Goal: Task Accomplishment & Management: Manage account settings

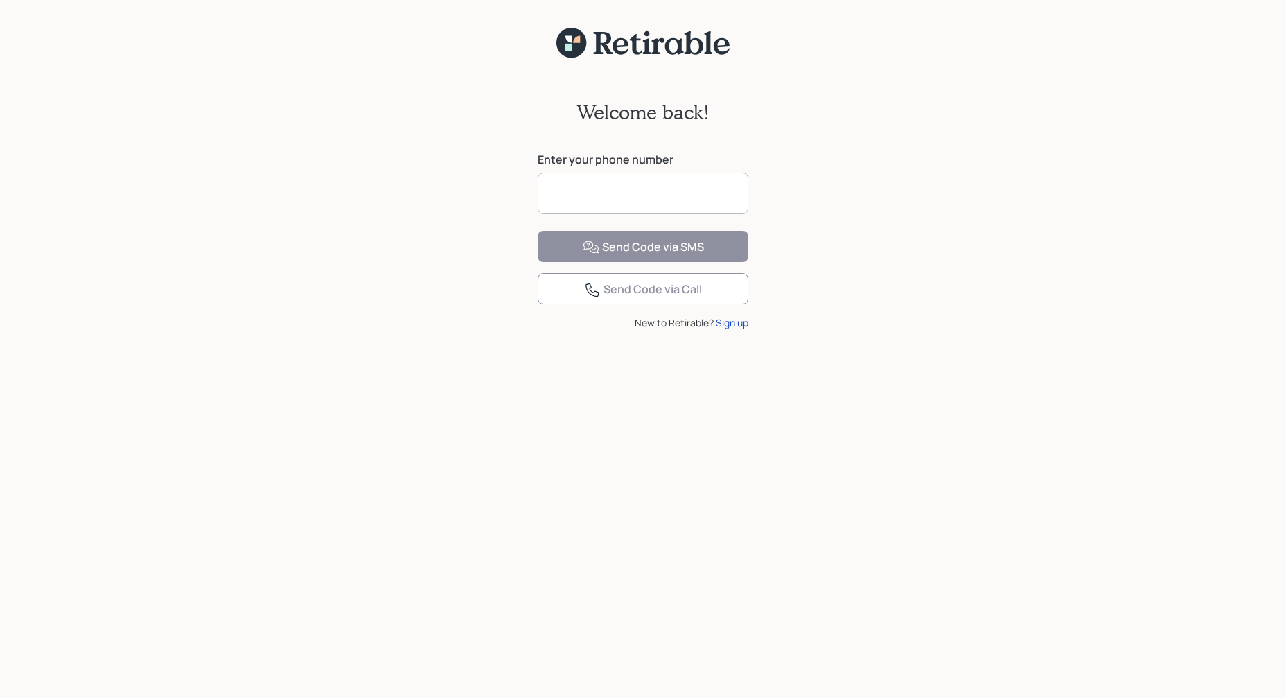
click at [667, 196] on input at bounding box center [643, 194] width 211 height 42
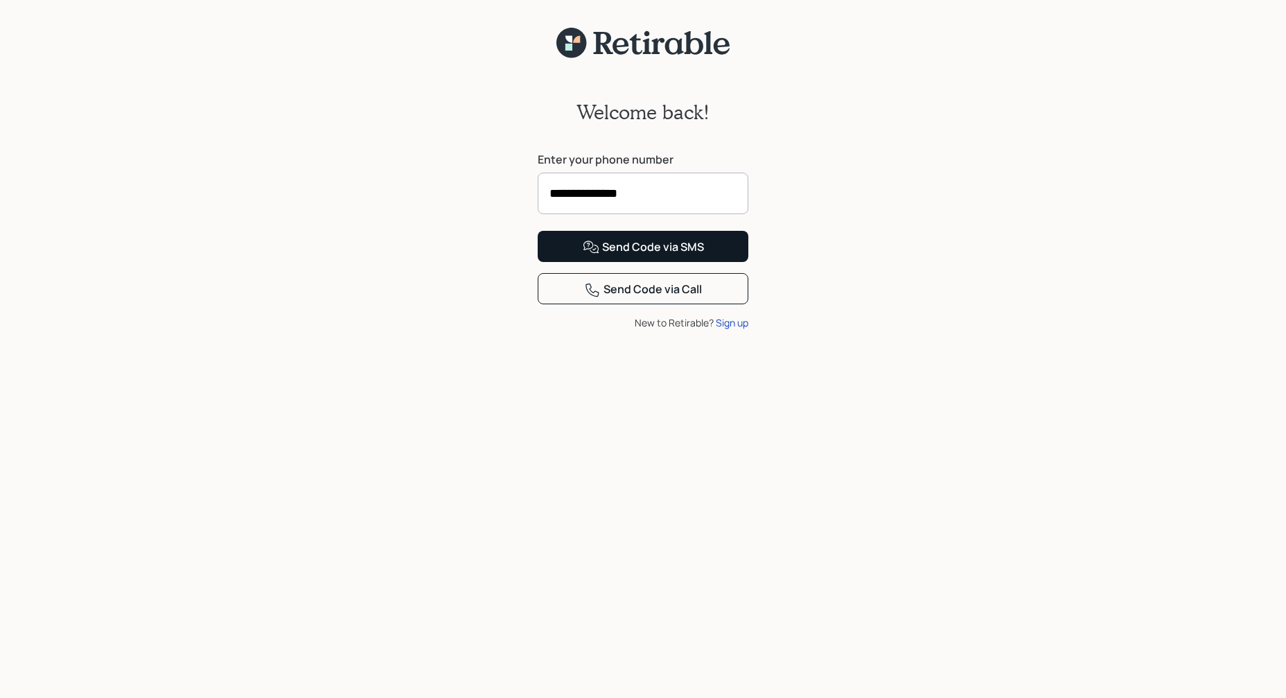
type input "**********"
click at [637, 256] on div "Send Code via SMS" at bounding box center [643, 247] width 121 height 17
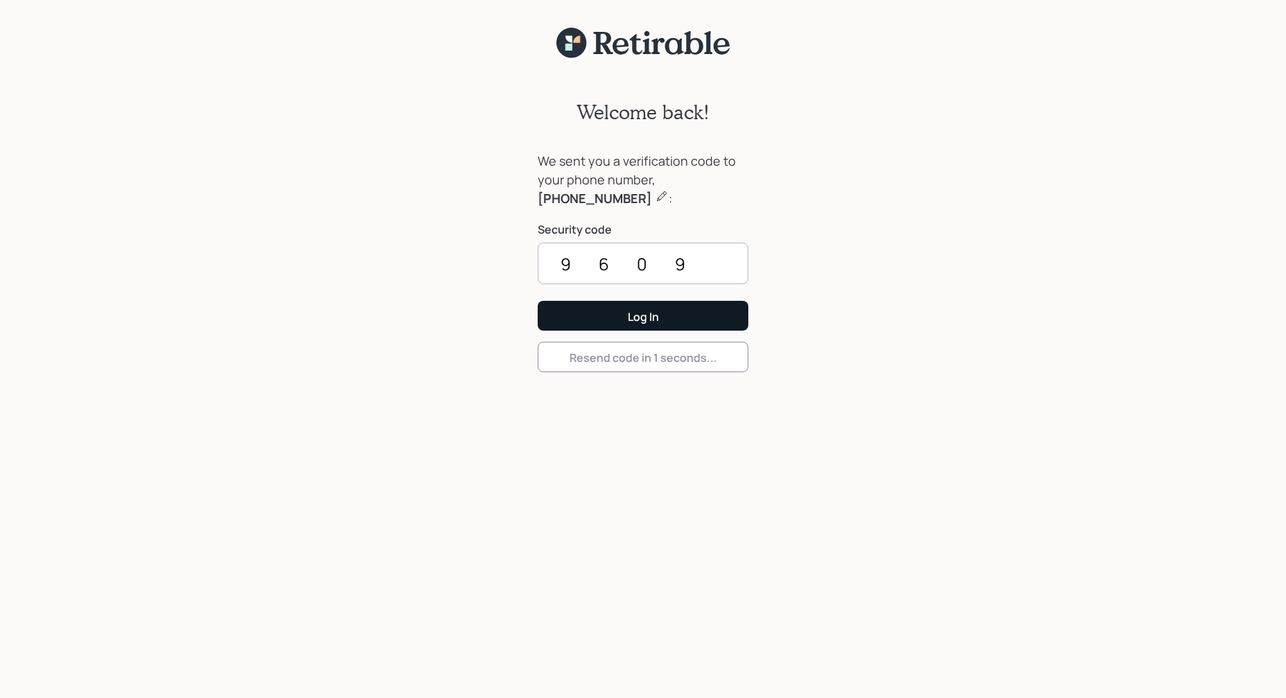
type input "9609"
click at [649, 315] on div "Log In" at bounding box center [643, 316] width 31 height 15
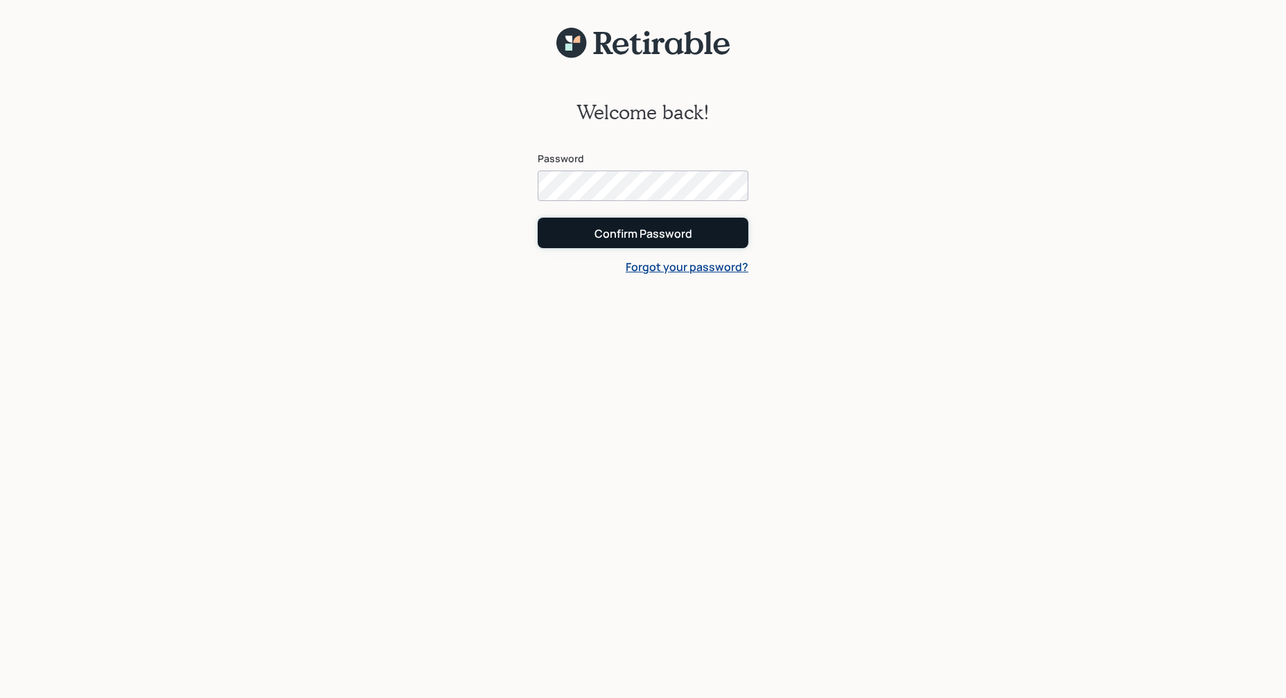
click at [664, 234] on div "Confirm Password" at bounding box center [643, 233] width 98 height 15
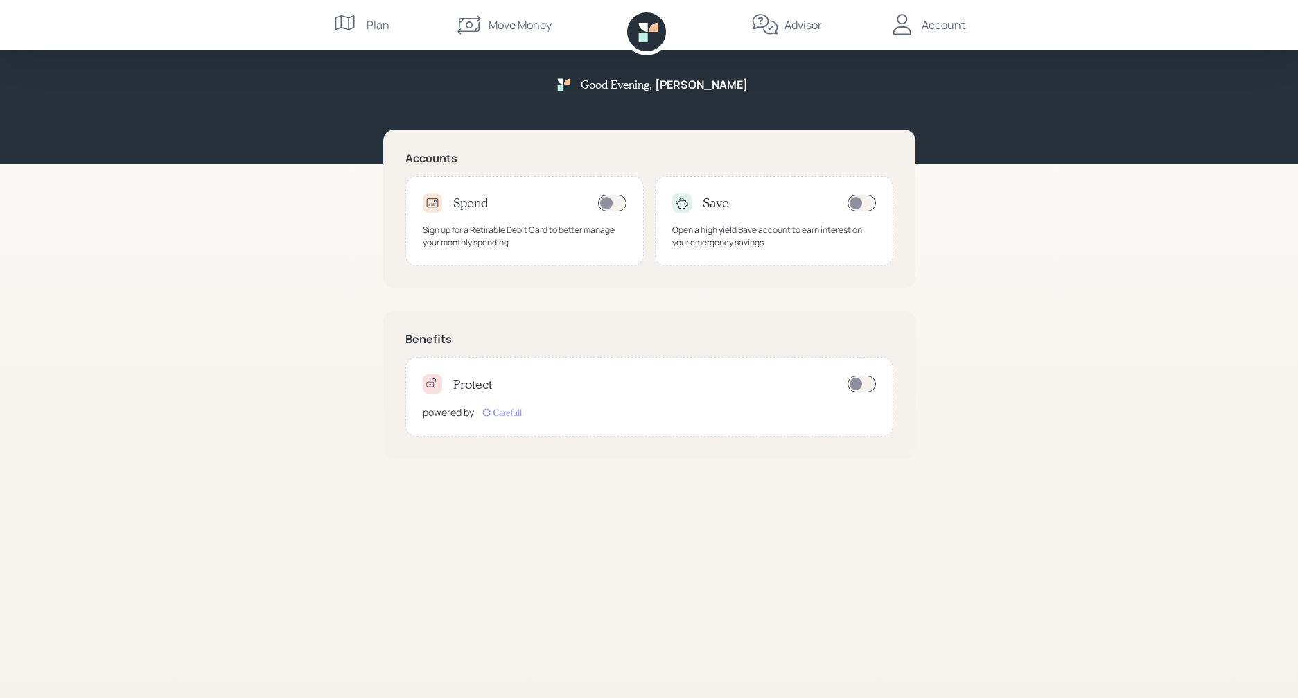
click at [943, 27] on div "Account" at bounding box center [943, 25] width 44 height 17
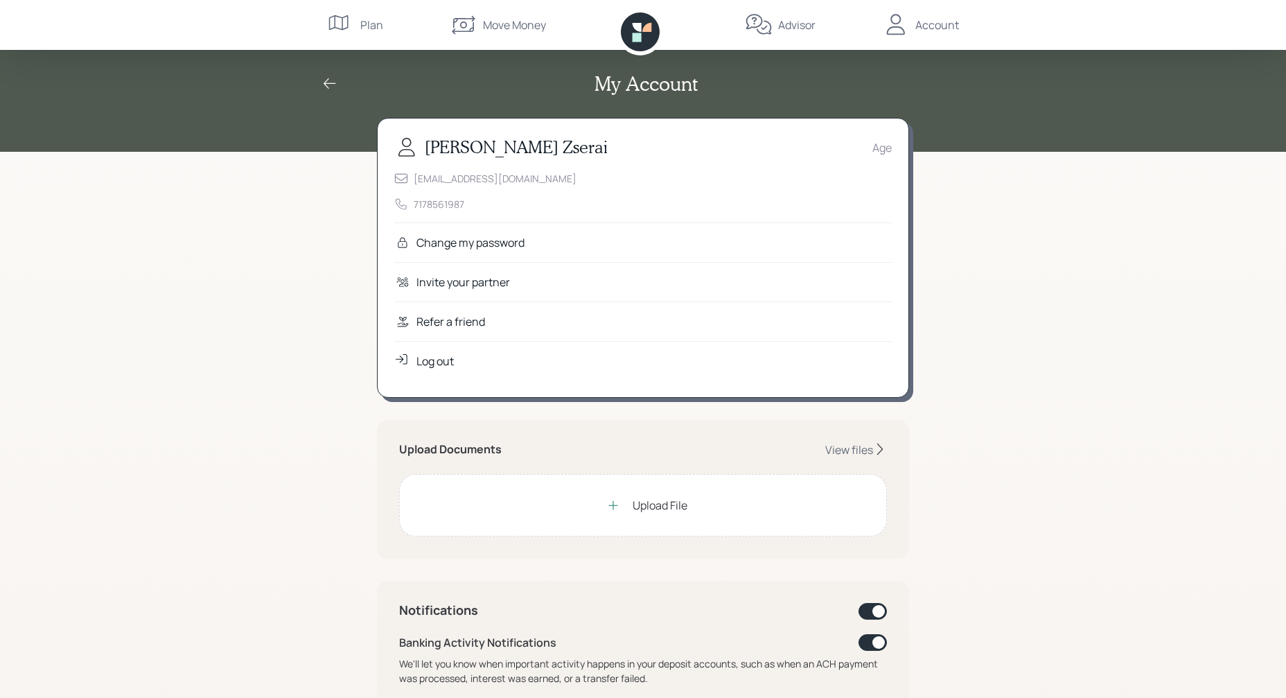
click at [682, 511] on div "Upload File" at bounding box center [660, 505] width 55 height 17
click at [858, 454] on div "View files" at bounding box center [849, 449] width 48 height 15
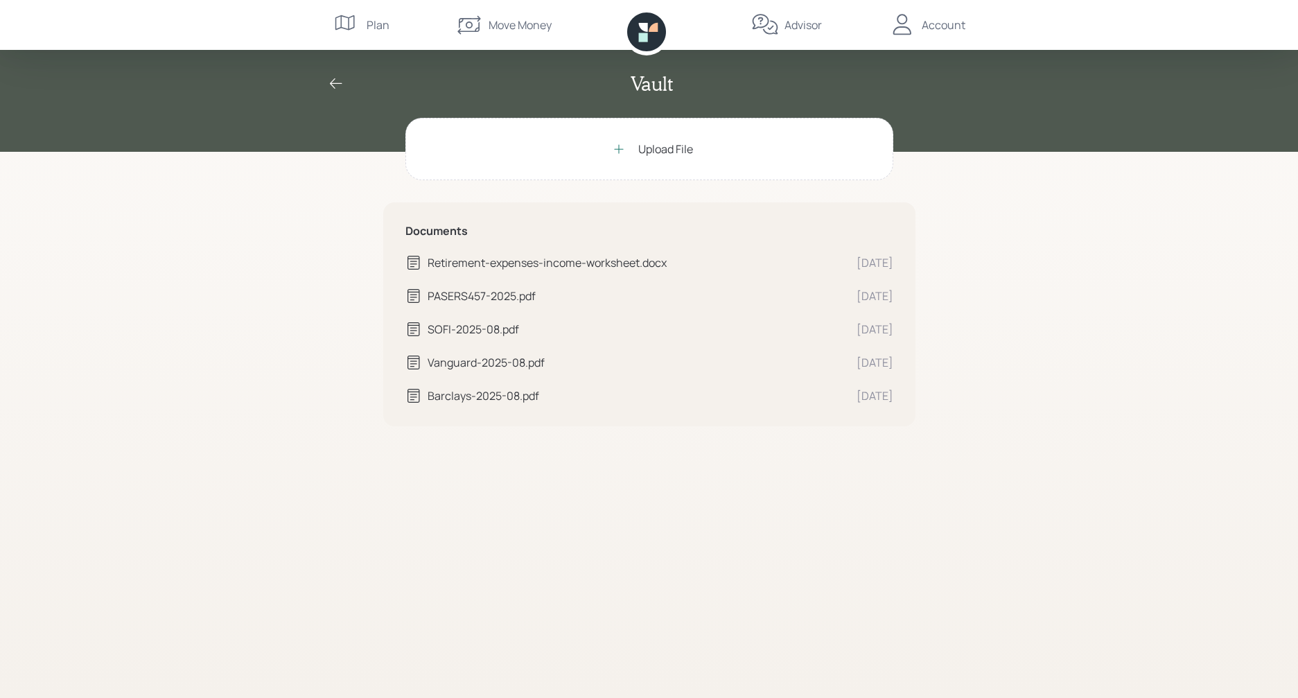
click at [581, 270] on div "Retirement-expenses-income-worksheet.docx" at bounding box center [636, 262] width 418 height 17
click at [541, 262] on div "Retirement-expenses-income-worksheet.docx" at bounding box center [636, 262] width 418 height 17
click at [439, 259] on div "Retirement-expenses-income-worksheet.docx" at bounding box center [636, 262] width 418 height 17
click at [639, 153] on div "Upload File" at bounding box center [665, 149] width 55 height 17
click at [361, 24] on div "Plan" at bounding box center [361, 25] width 56 height 50
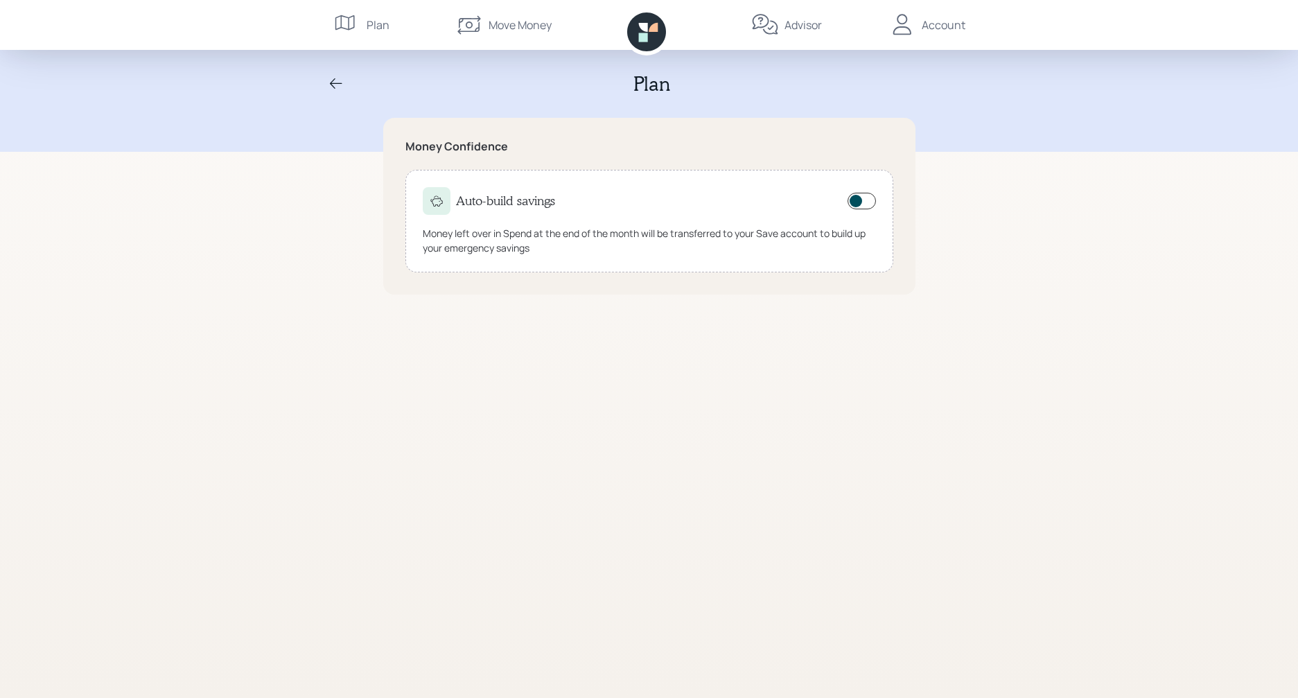
click at [491, 26] on div "Move Money" at bounding box center [519, 25] width 63 height 17
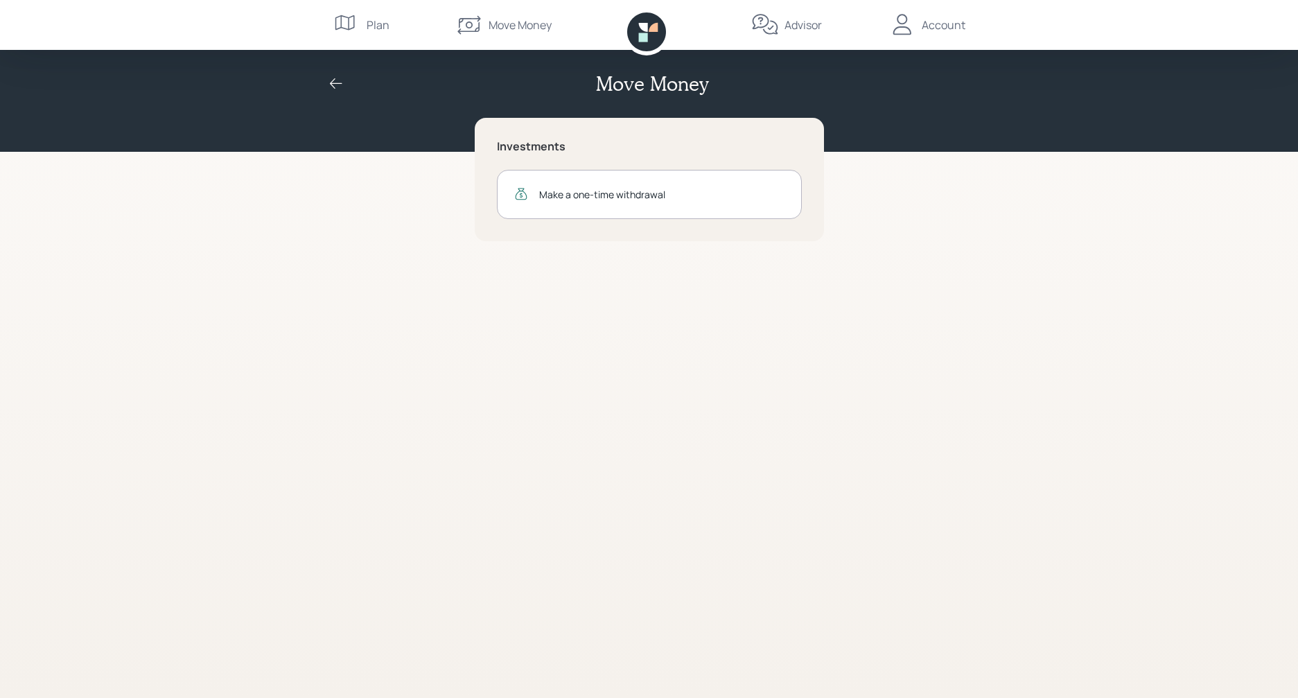
click at [777, 27] on icon at bounding box center [765, 24] width 26 height 20
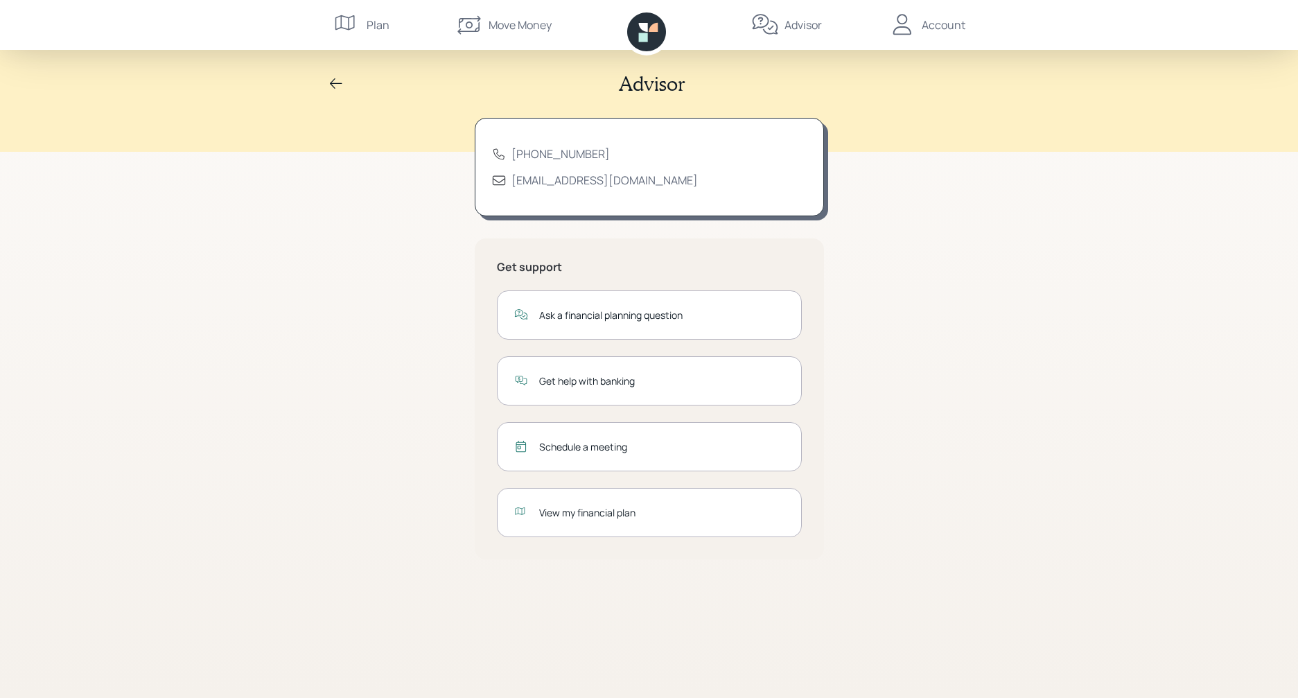
click at [937, 27] on div "Account" at bounding box center [943, 25] width 44 height 17
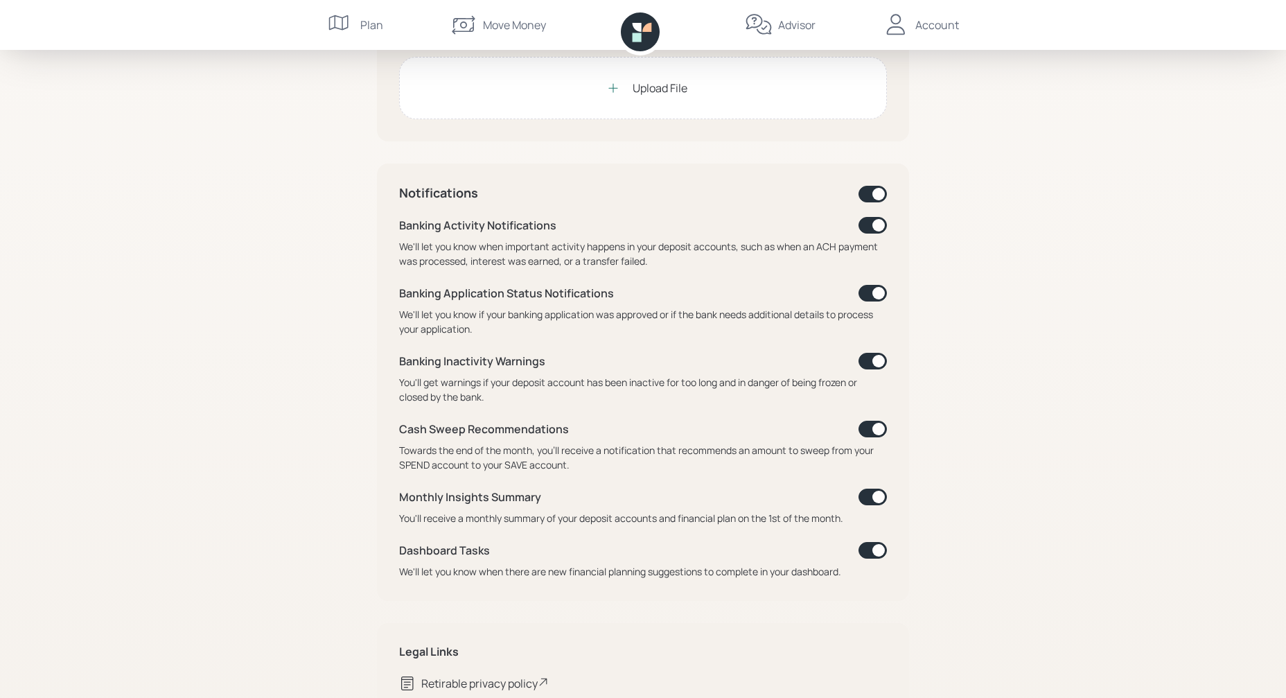
scroll to position [418, 0]
